Goal: Find specific page/section: Find specific page/section

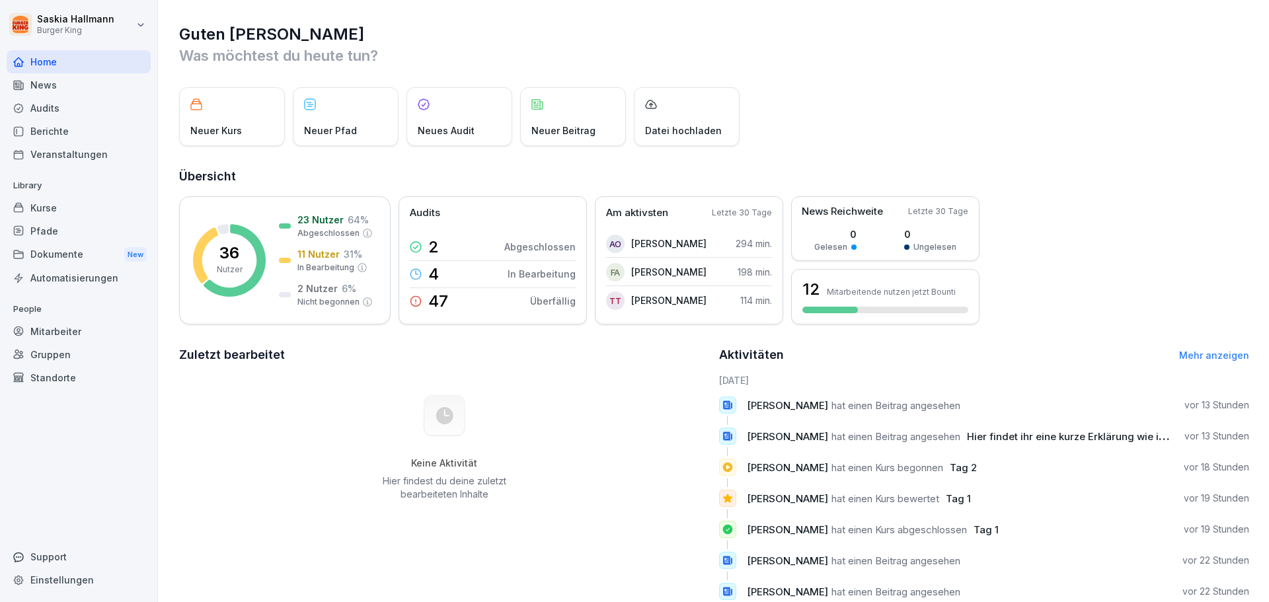
click at [63, 267] on div "Automatisierungen" at bounding box center [79, 277] width 144 height 23
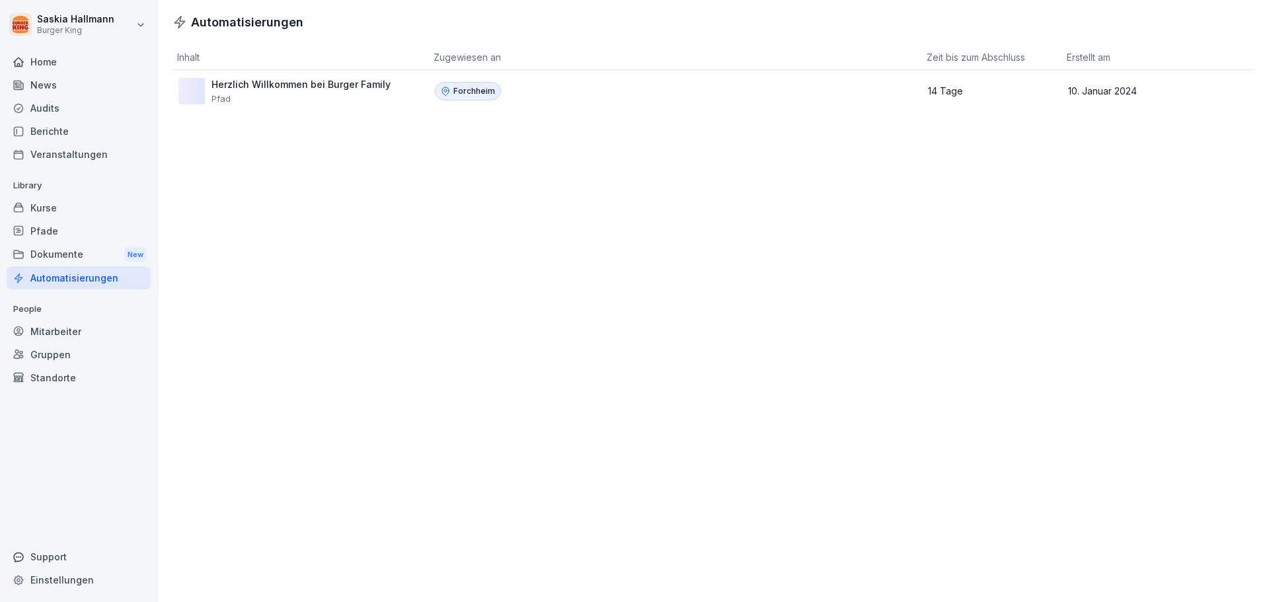
click at [54, 247] on div "Dokumente New" at bounding box center [79, 255] width 144 height 24
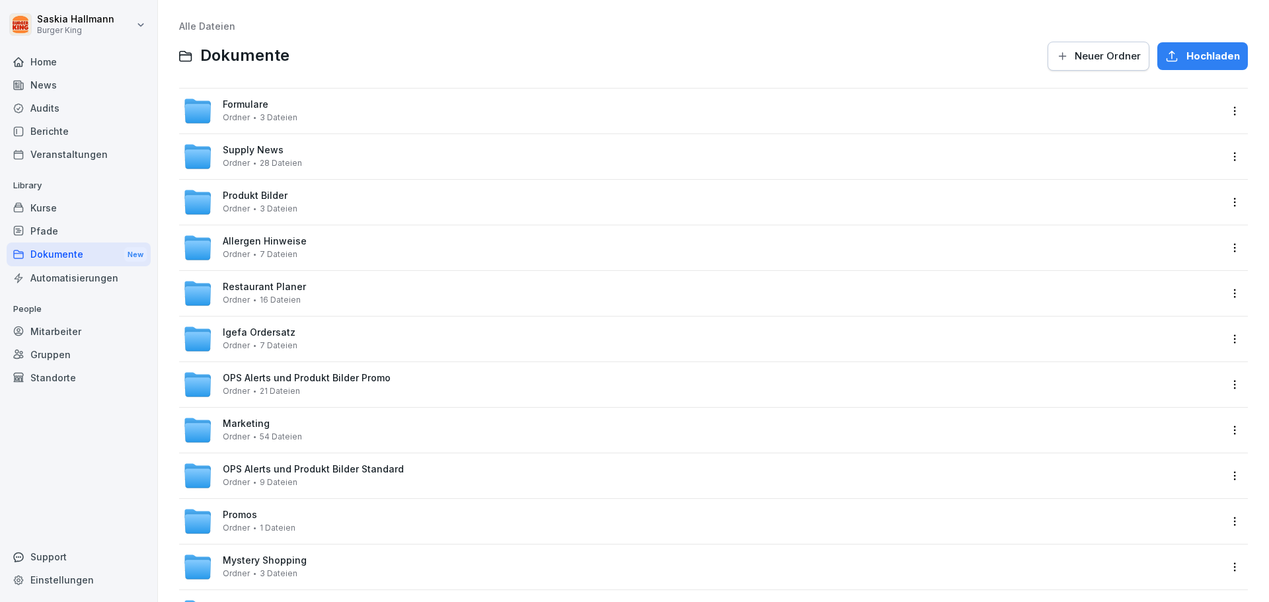
click at [281, 376] on span "OPS Alerts und Produkt Bilder Promo" at bounding box center [307, 378] width 168 height 11
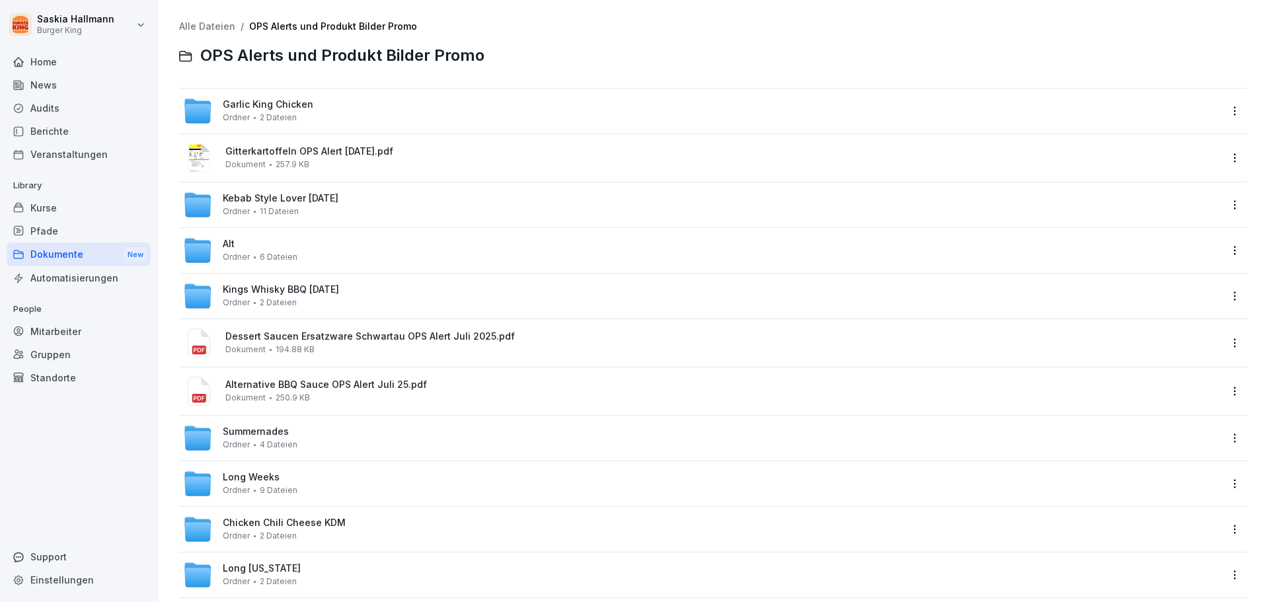
click at [348, 153] on span "Gitterkartoffeln OPS Alert [DATE].pdf" at bounding box center [722, 151] width 995 height 11
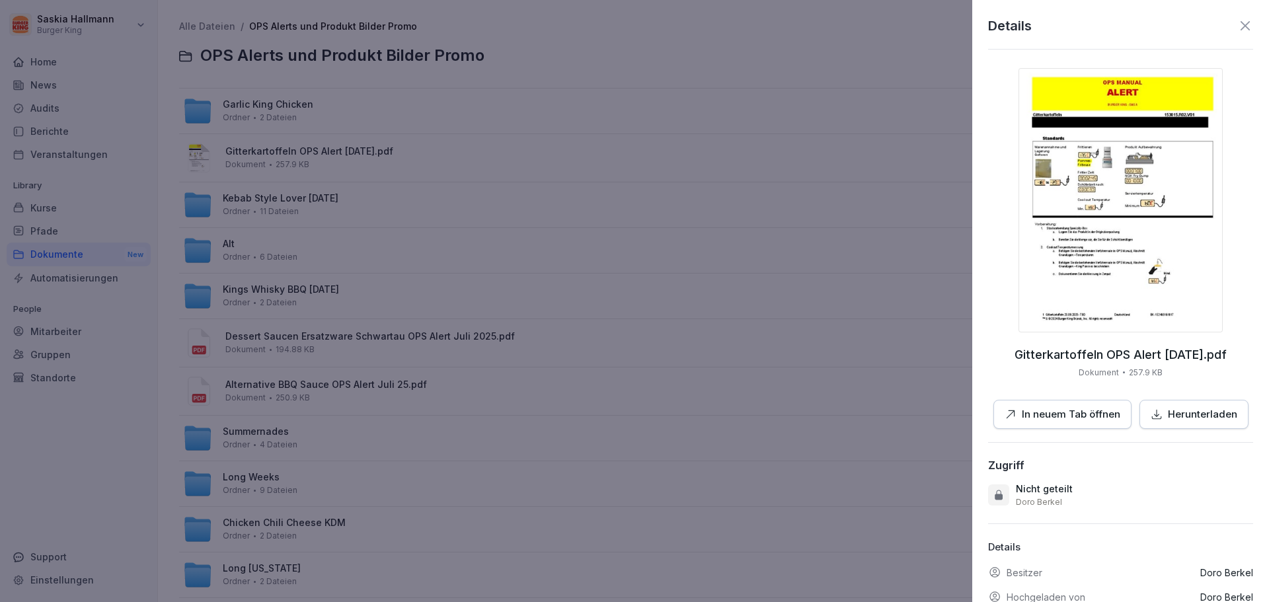
click at [1096, 188] on img at bounding box center [1121, 200] width 204 height 264
